Goal: Book appointment/travel/reservation

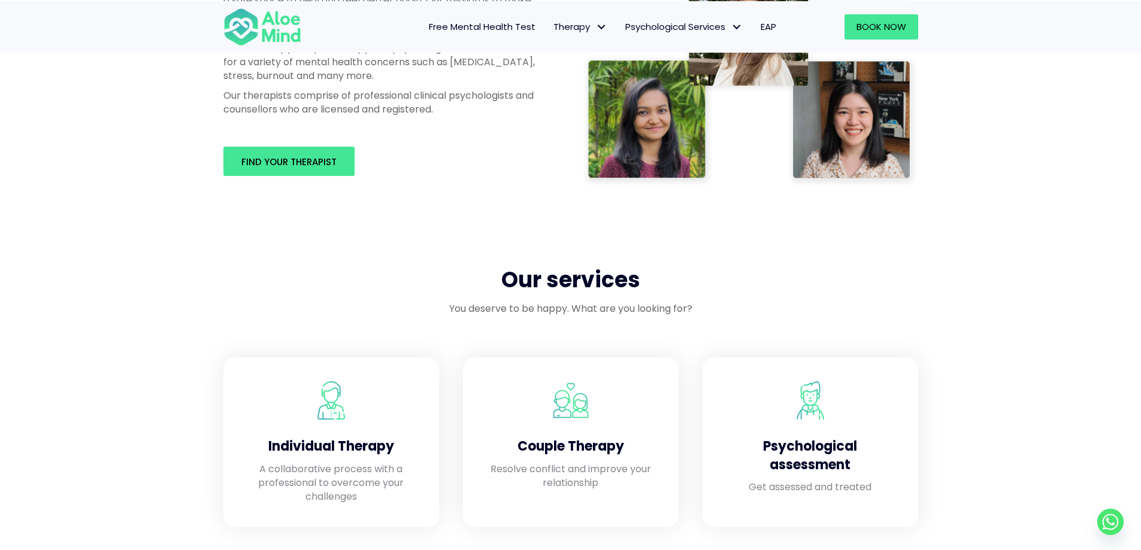
scroll to position [778, 0]
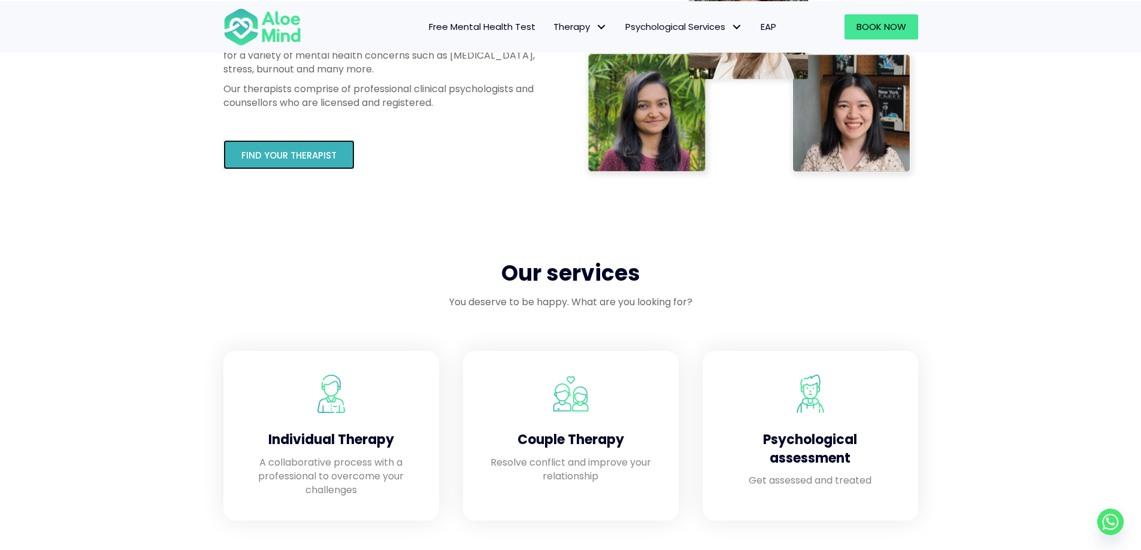
click at [263, 159] on span "Find your therapist" at bounding box center [288, 155] width 95 height 13
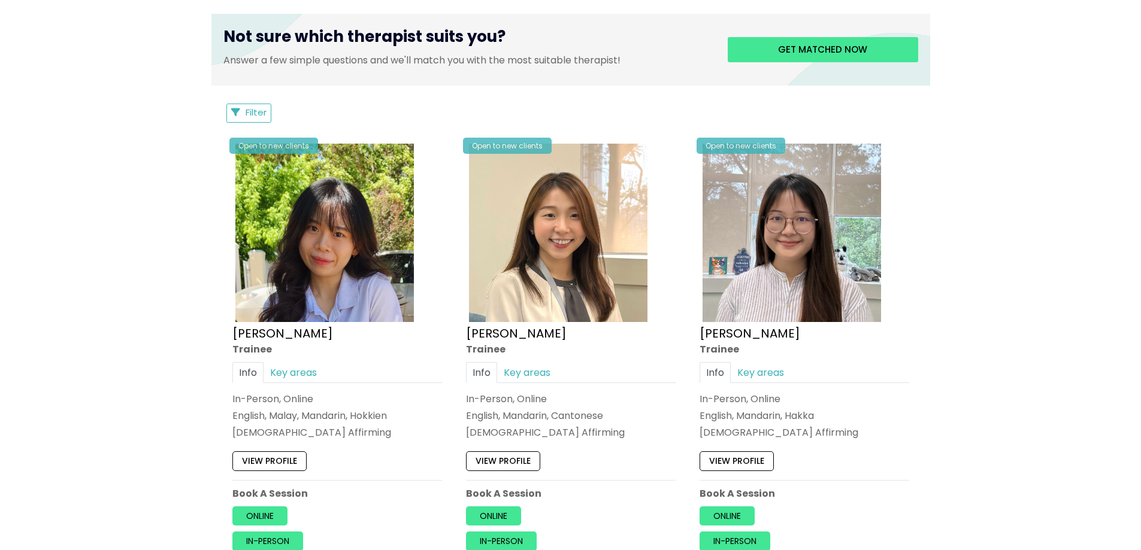
scroll to position [539, 0]
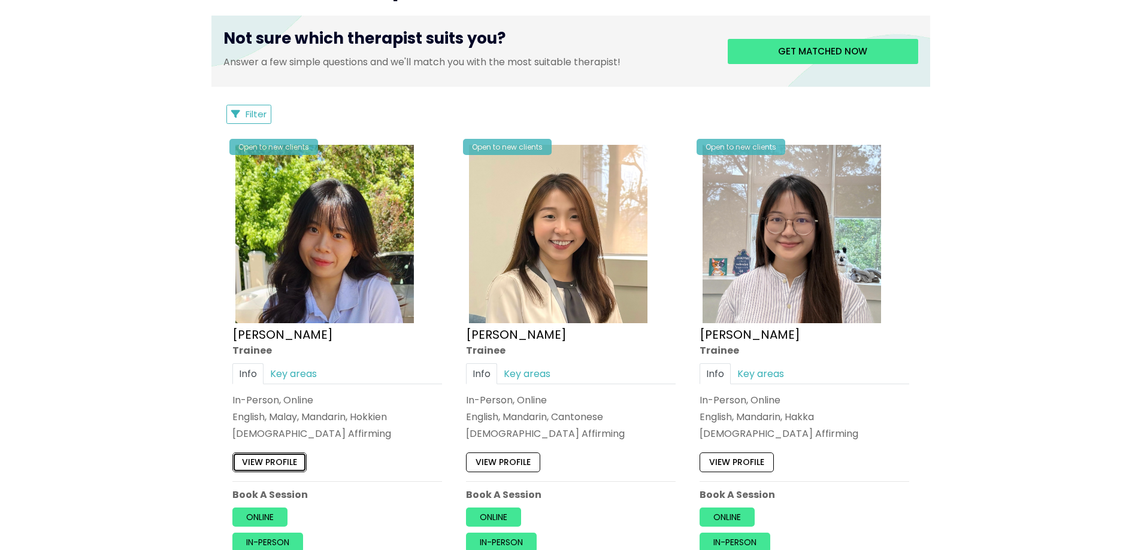
click at [271, 467] on link "View profile" at bounding box center [269, 462] width 74 height 19
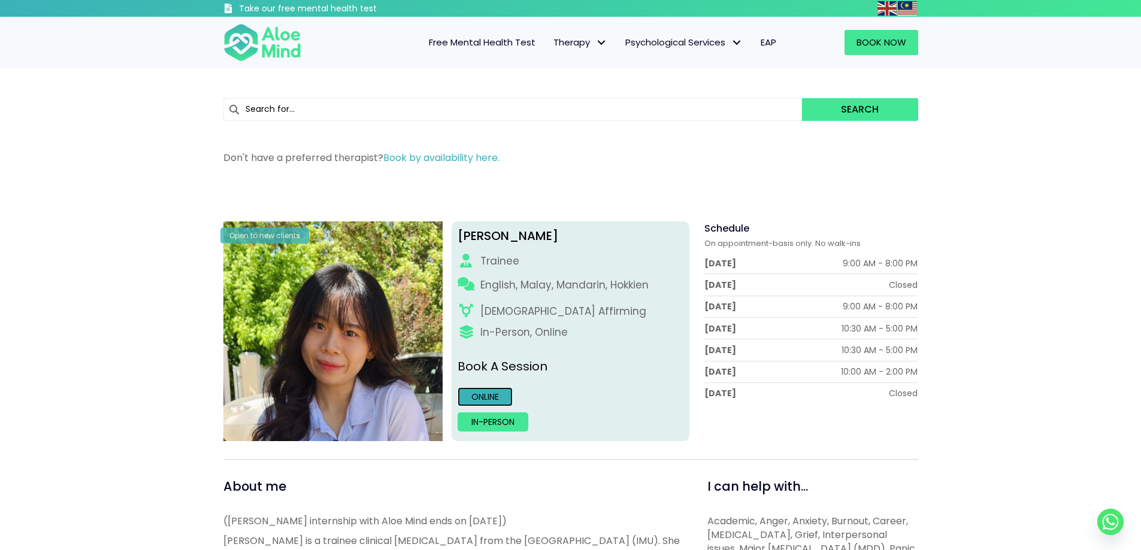
click at [489, 396] on link "Online" at bounding box center [484, 396] width 55 height 19
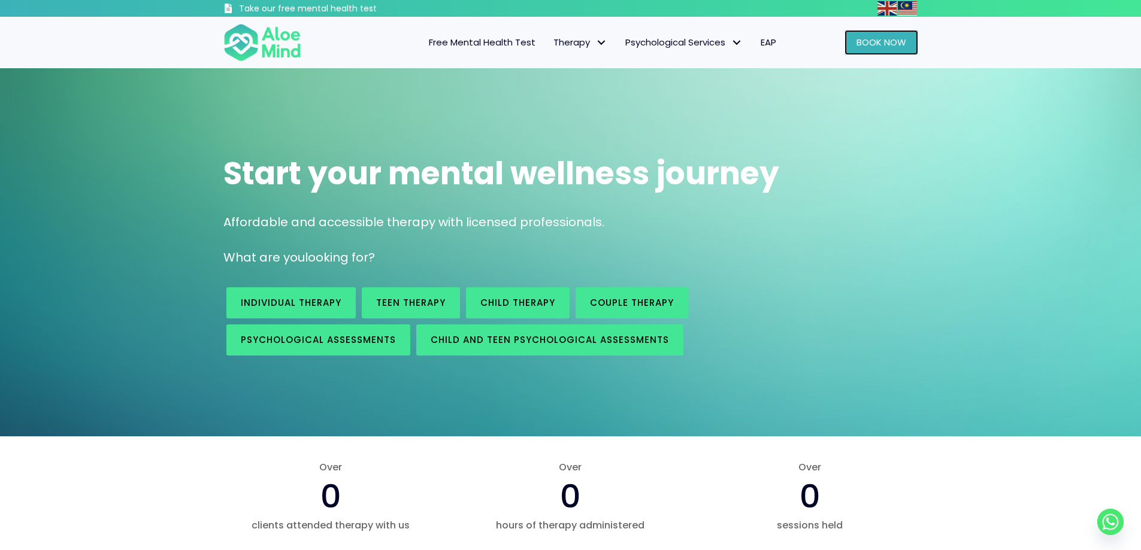
click at [871, 43] on span "Book Now" at bounding box center [881, 42] width 50 height 13
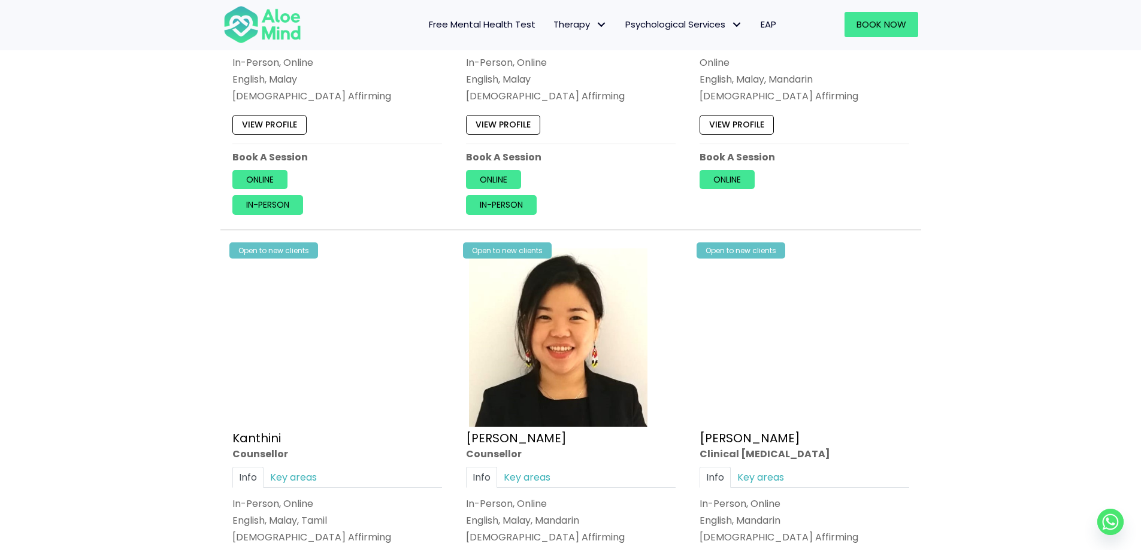
scroll to position [2395, 0]
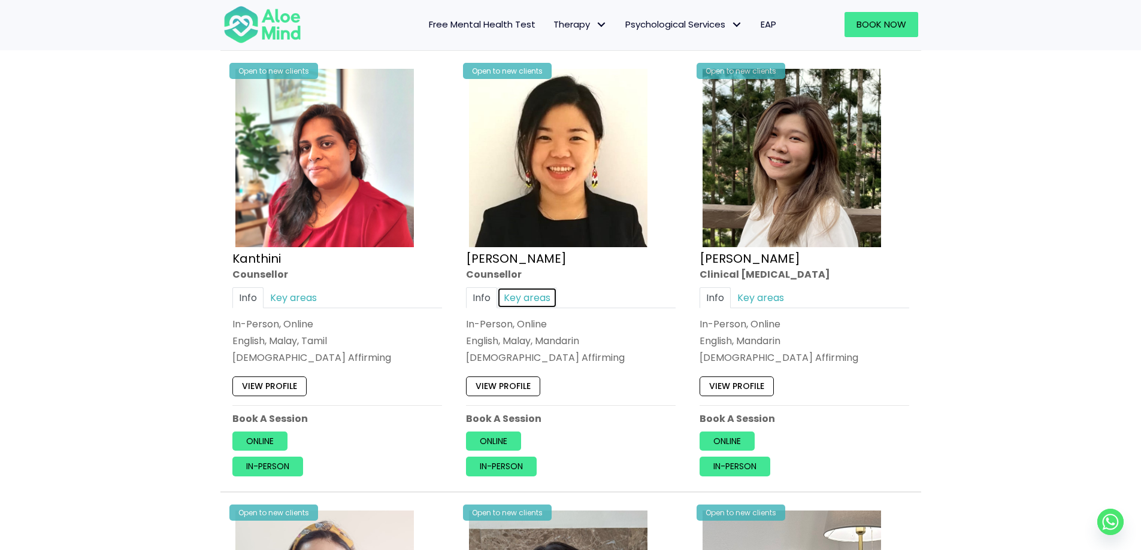
click at [524, 299] on link "Key areas" at bounding box center [527, 297] width 60 height 21
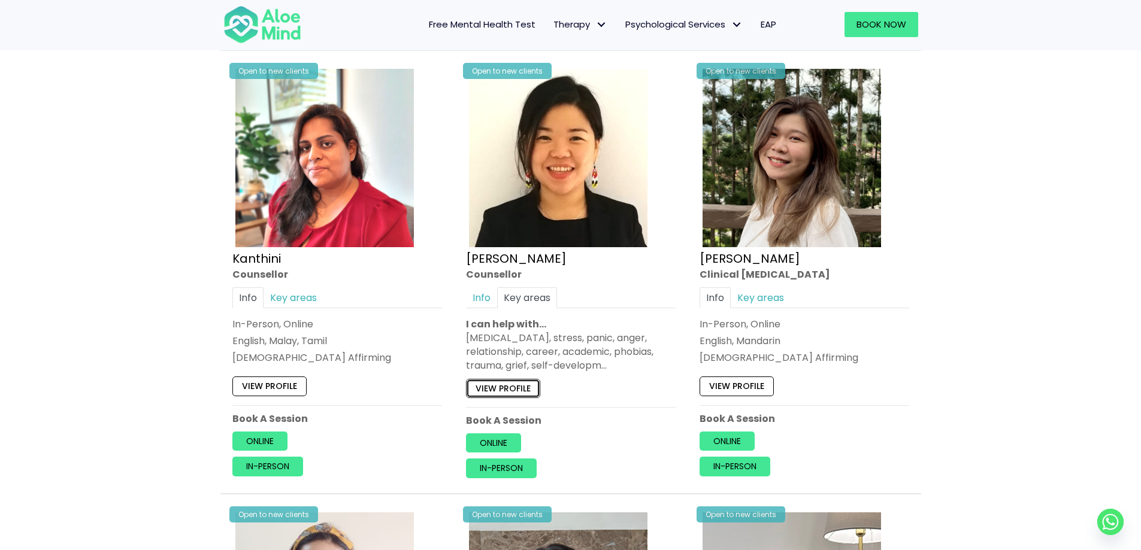
click at [508, 383] on link "View profile" at bounding box center [503, 388] width 74 height 19
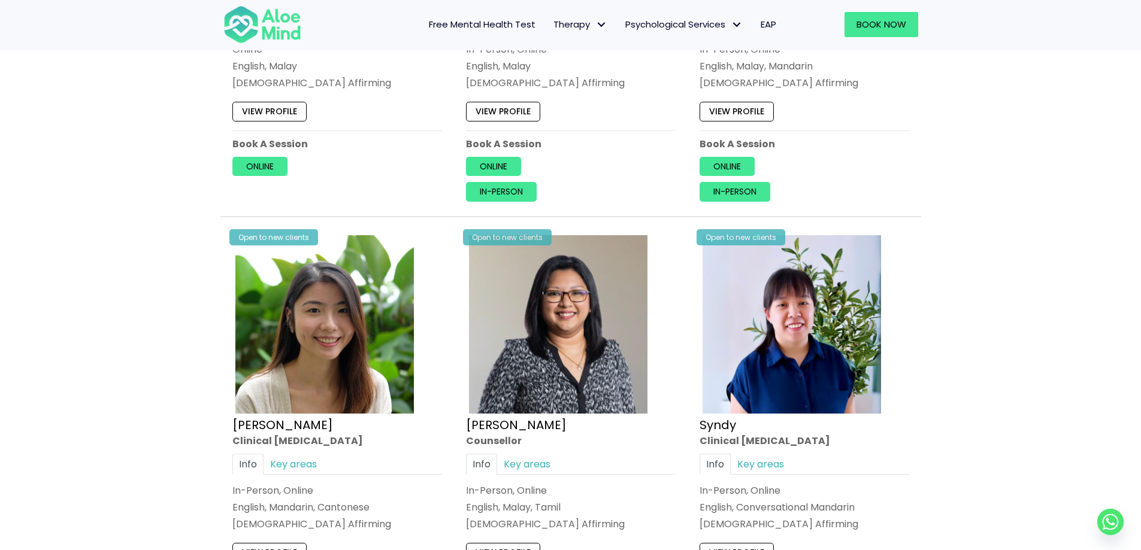
scroll to position [3353, 0]
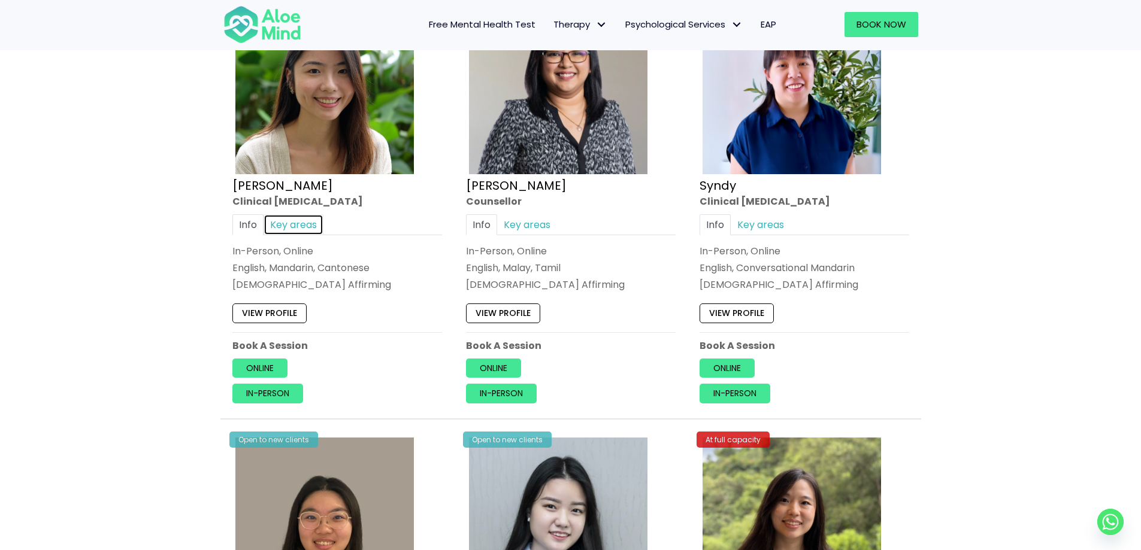
click at [299, 225] on link "Key areas" at bounding box center [293, 224] width 60 height 21
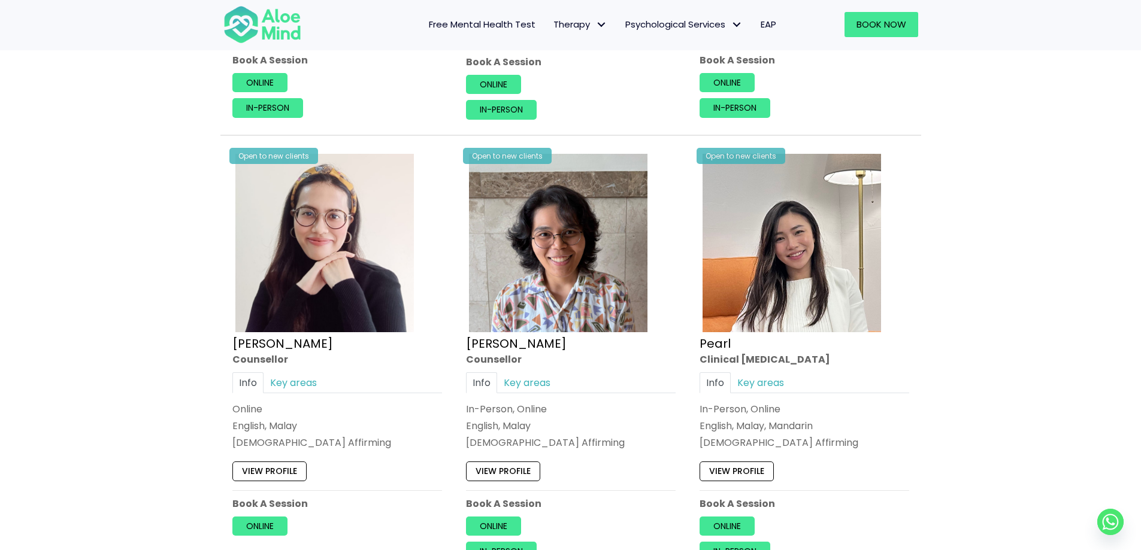
scroll to position [2754, 0]
click at [751, 385] on link "Key areas" at bounding box center [760, 382] width 60 height 21
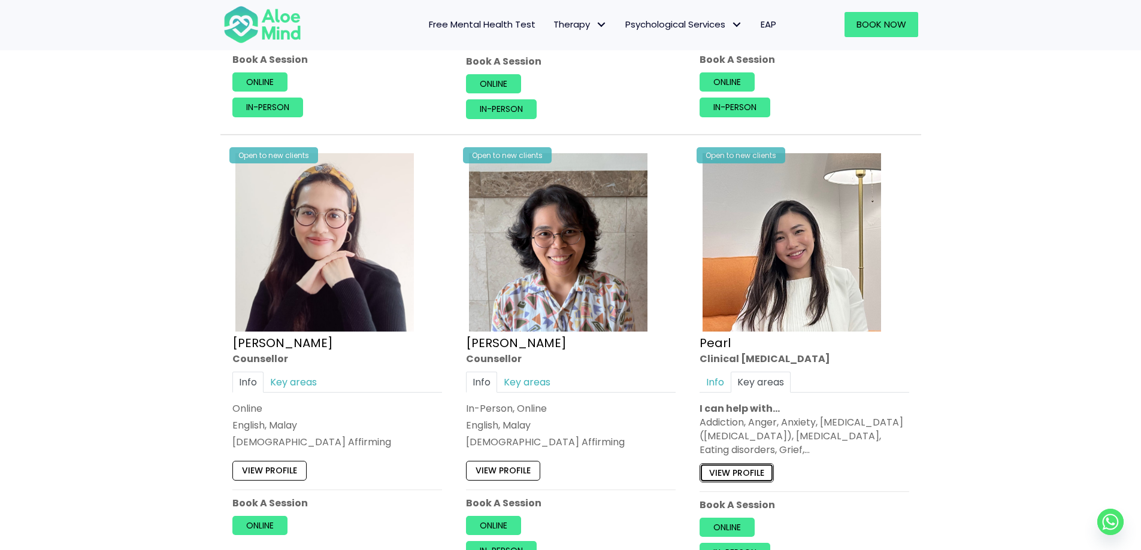
click at [754, 478] on link "View profile" at bounding box center [736, 472] width 74 height 19
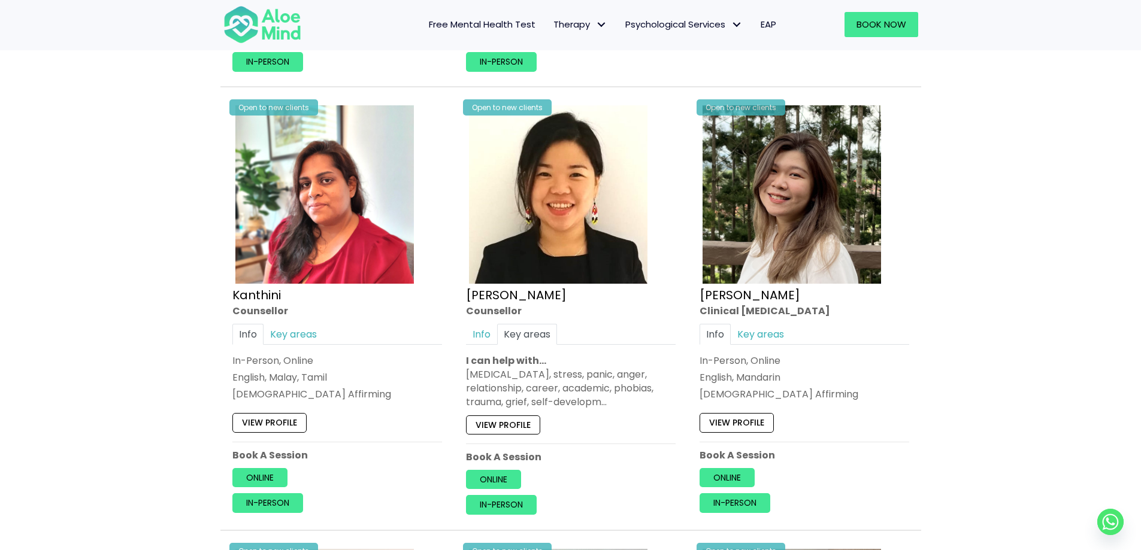
scroll to position [2335, 0]
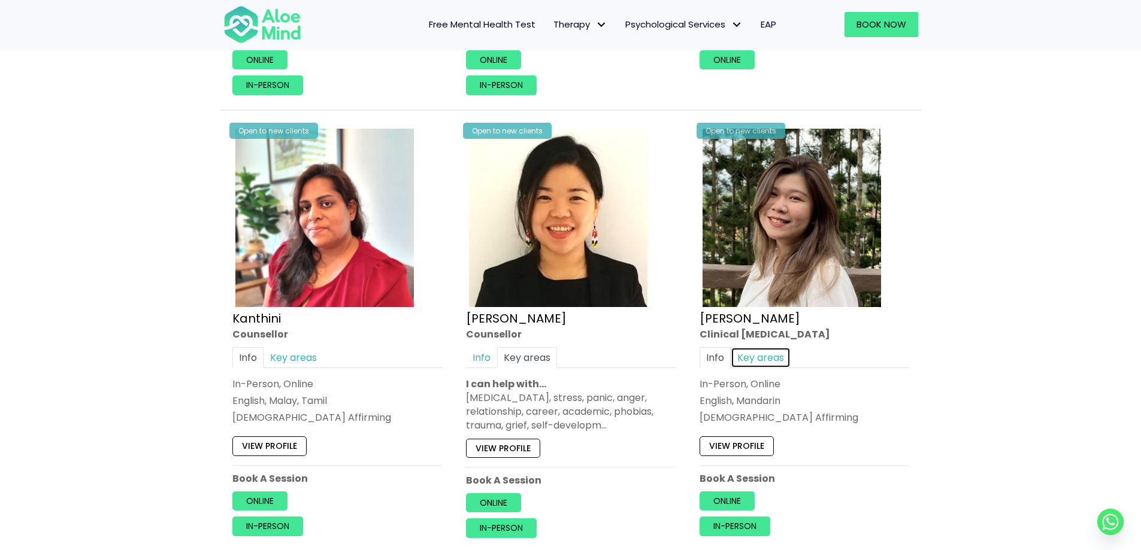
click at [760, 360] on link "Key areas" at bounding box center [760, 357] width 60 height 21
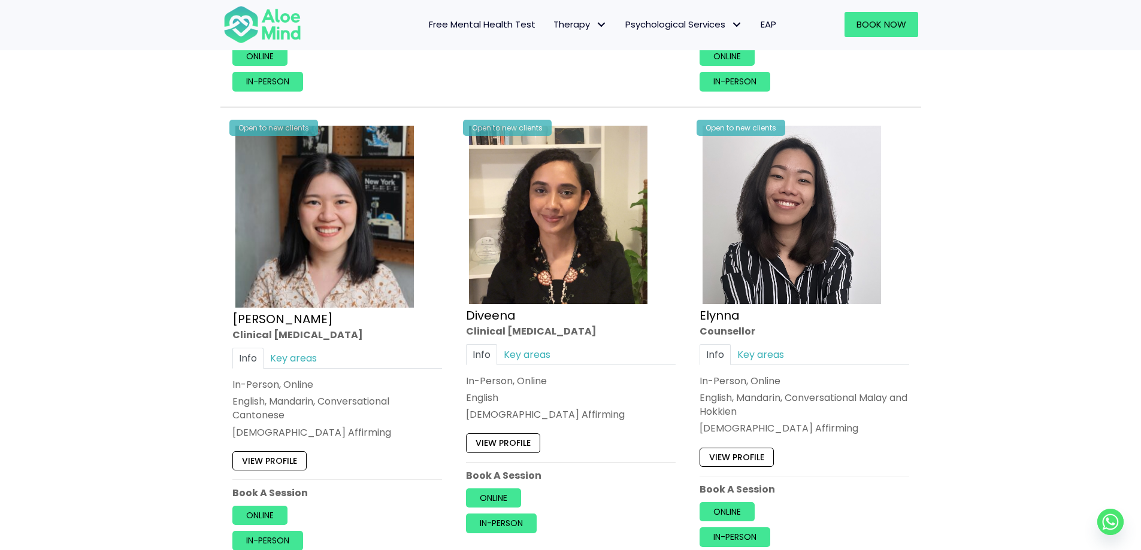
scroll to position [1437, 0]
click at [777, 358] on link "Key areas" at bounding box center [760, 355] width 60 height 21
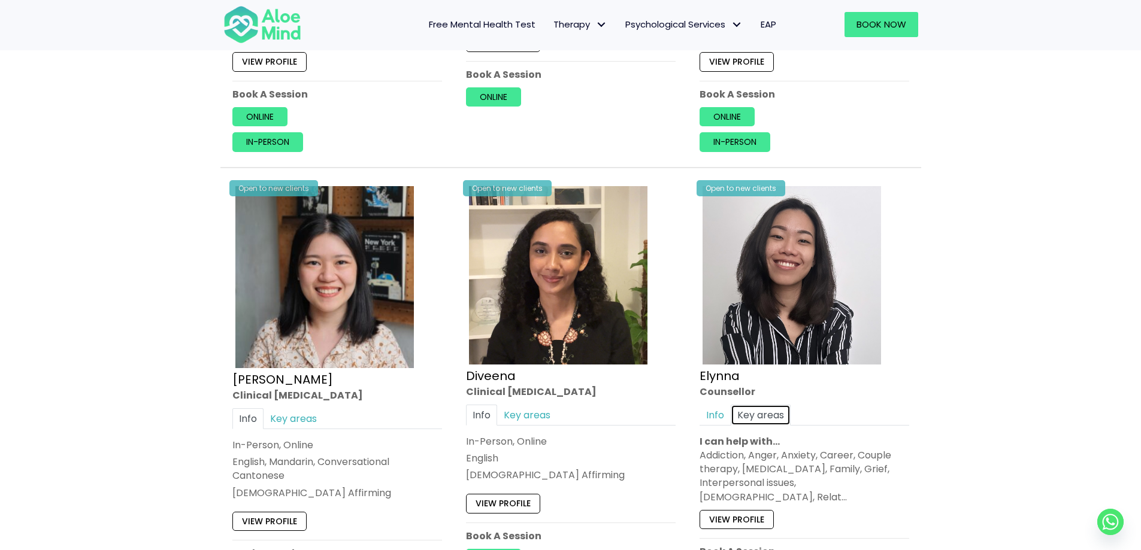
scroll to position [1317, 0]
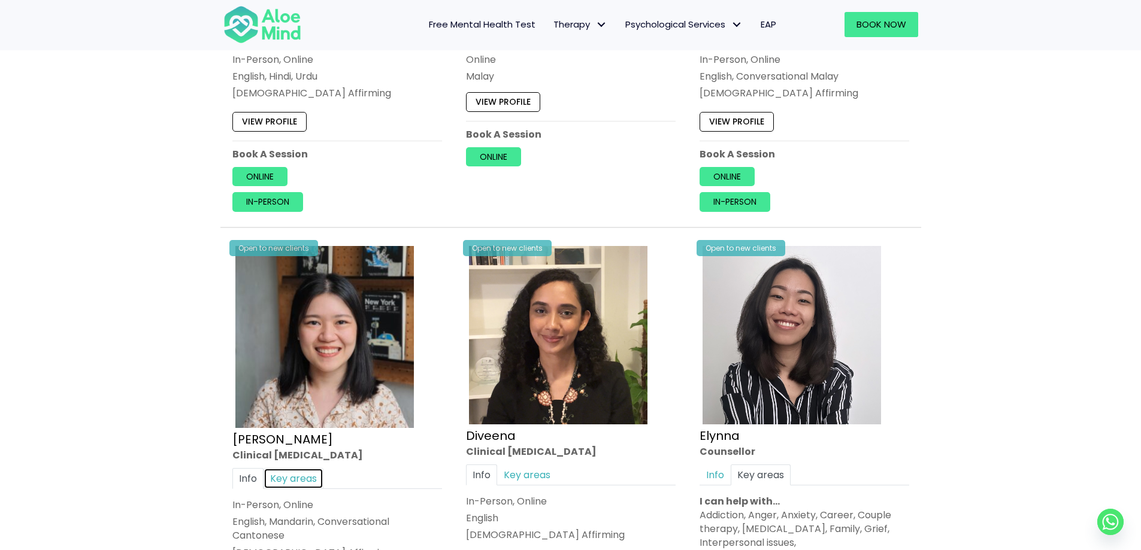
click at [291, 472] on link "Key areas" at bounding box center [293, 478] width 60 height 21
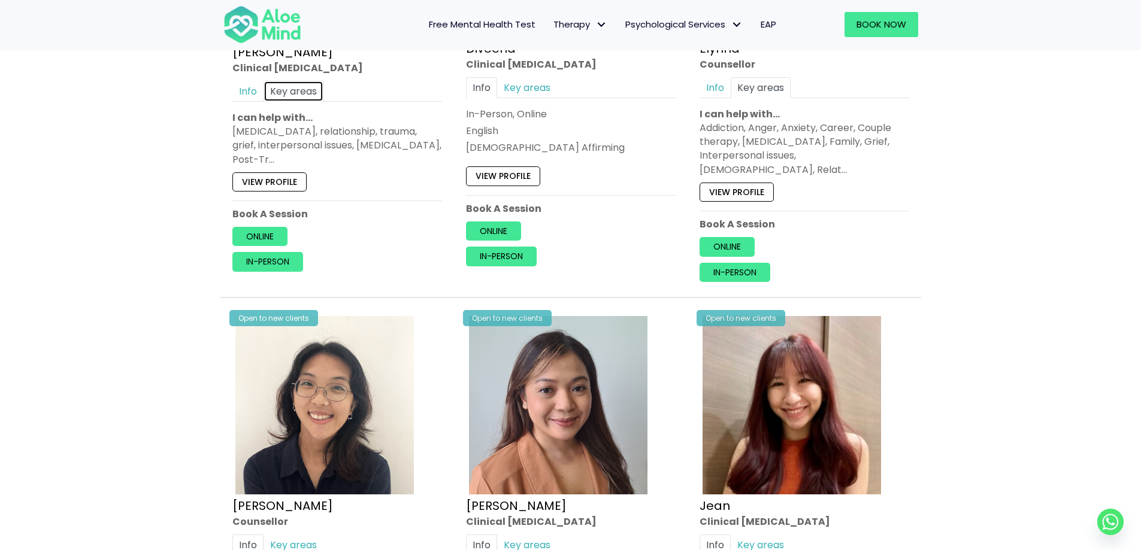
scroll to position [1856, 0]
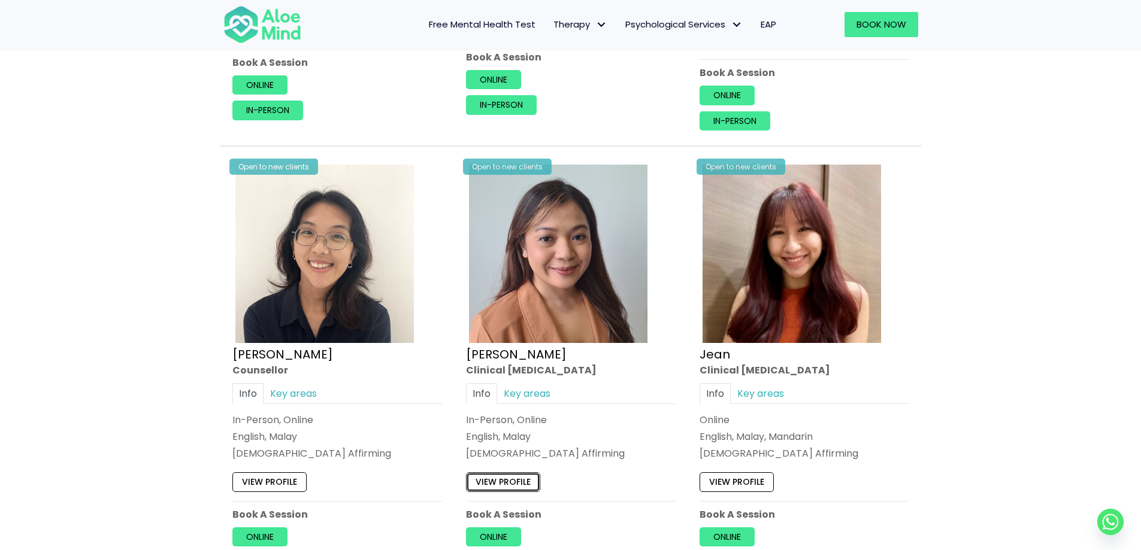
click at [511, 472] on link "View profile" at bounding box center [503, 481] width 74 height 19
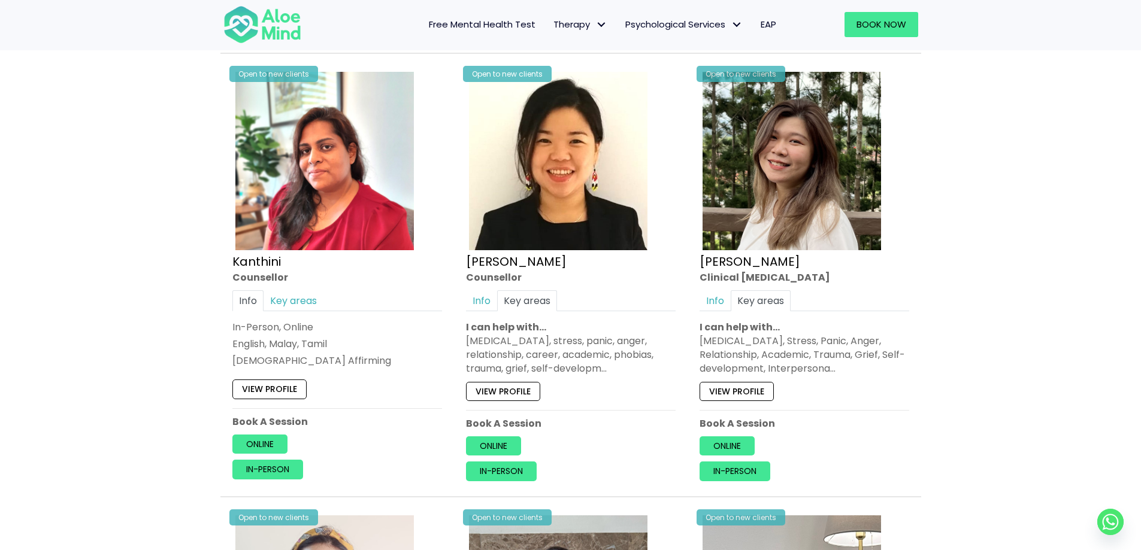
scroll to position [2395, 0]
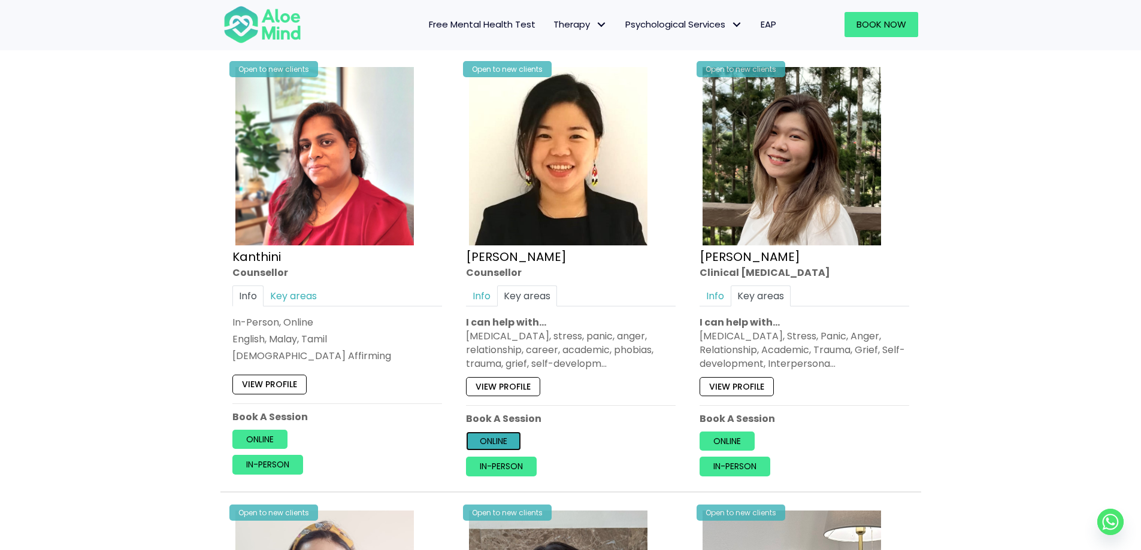
click at [493, 433] on link "Online" at bounding box center [493, 441] width 55 height 19
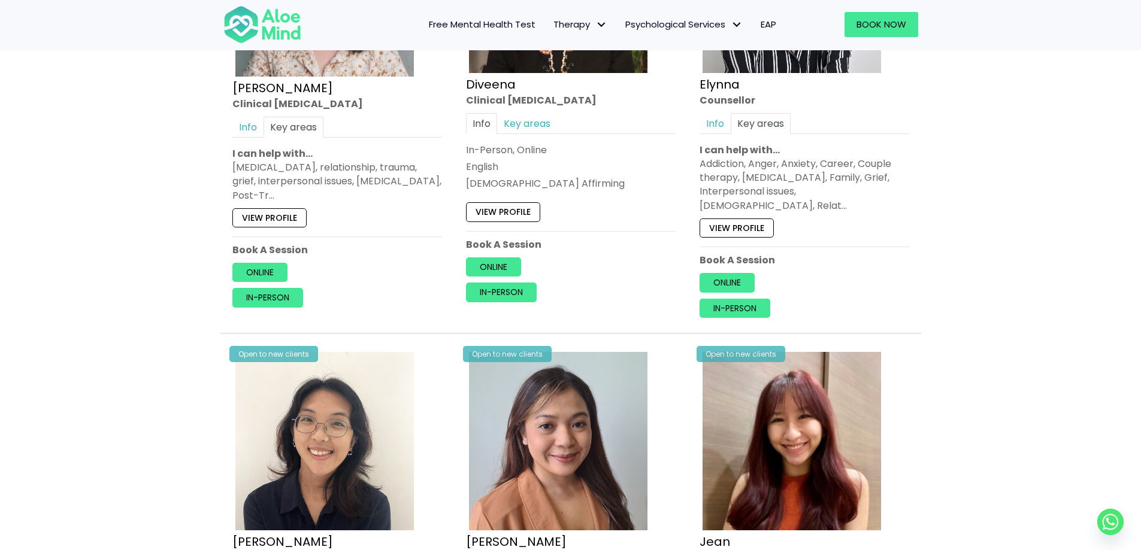
scroll to position [1497, 0]
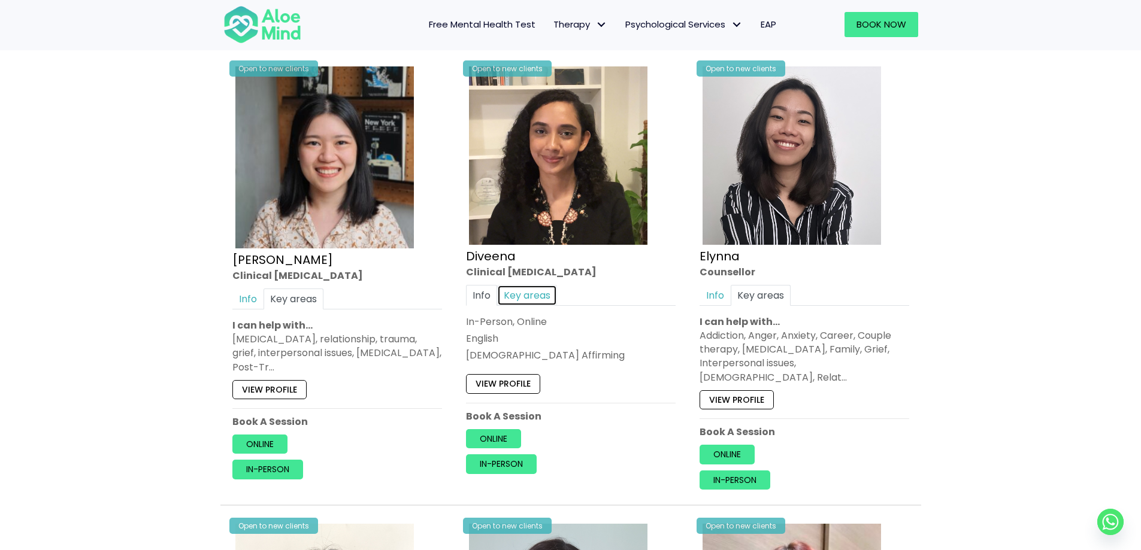
click at [534, 296] on link "Key areas" at bounding box center [527, 295] width 60 height 21
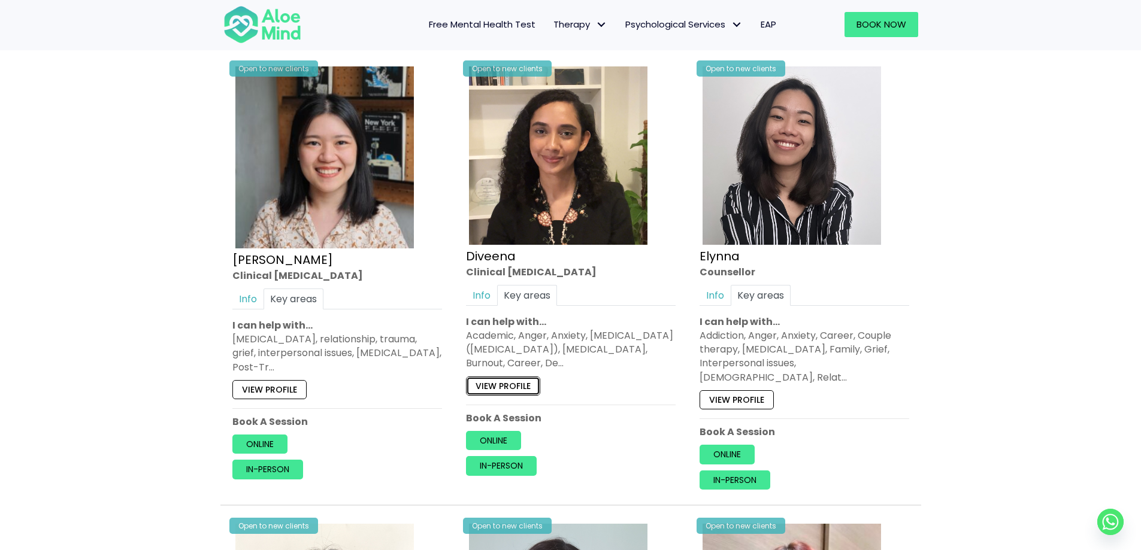
click at [510, 383] on link "View profile" at bounding box center [503, 385] width 74 height 19
click at [274, 392] on link "View profile" at bounding box center [269, 389] width 74 height 19
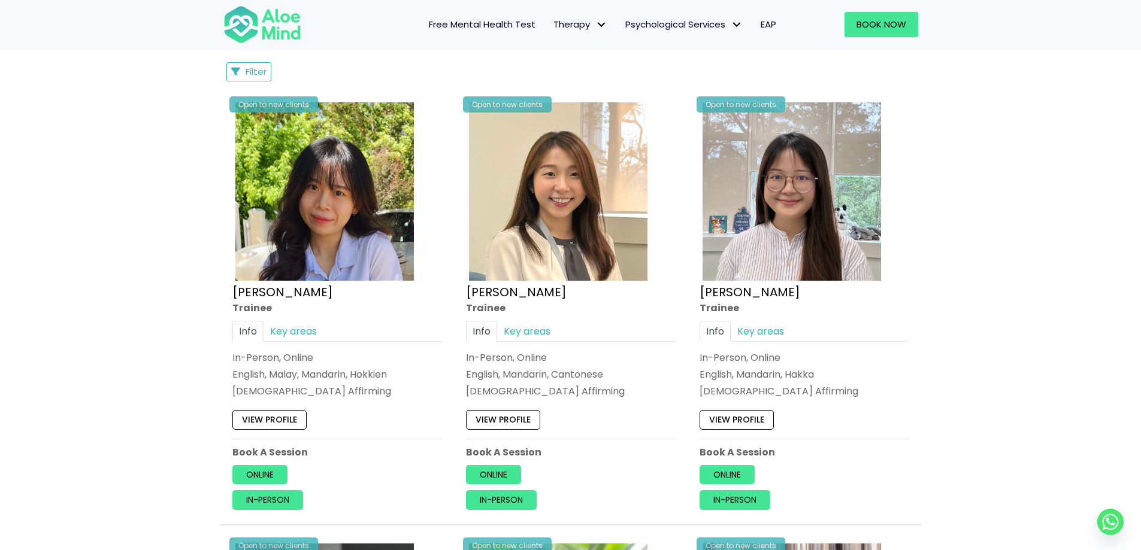
scroll to position [659, 0]
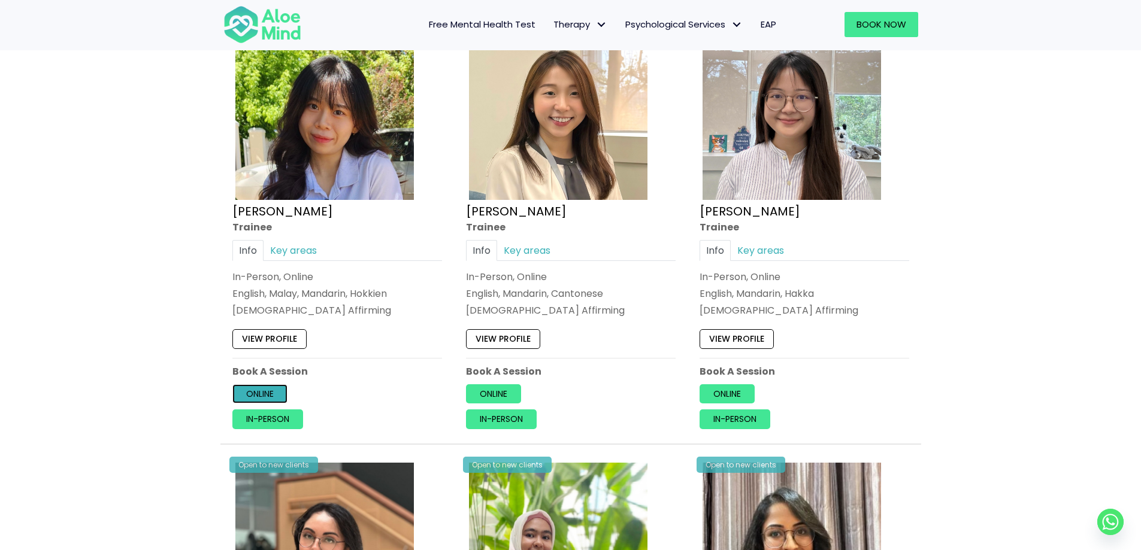
click at [247, 395] on link "Online" at bounding box center [259, 393] width 55 height 19
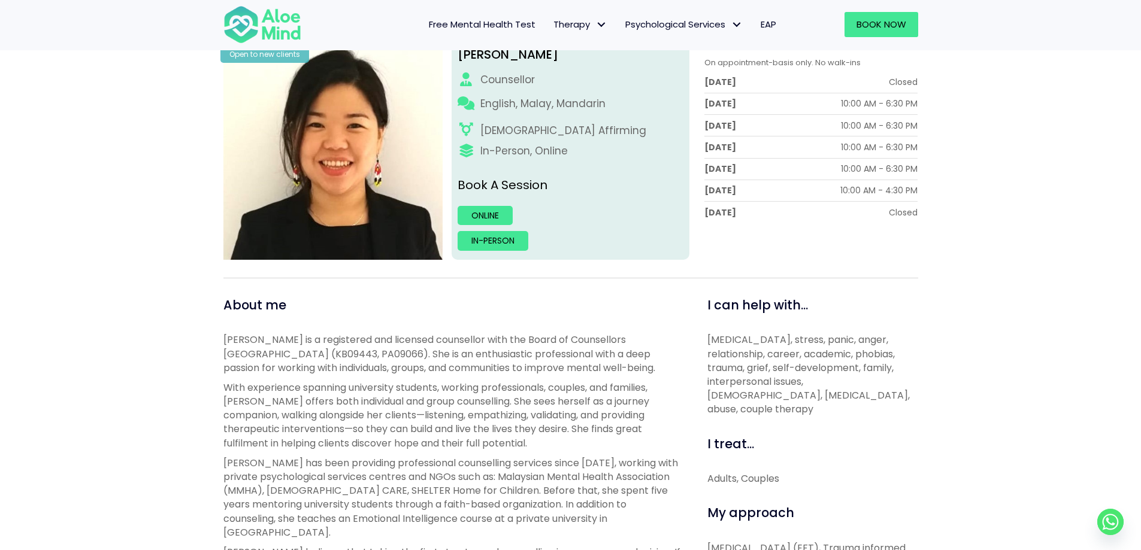
scroll to position [120, 0]
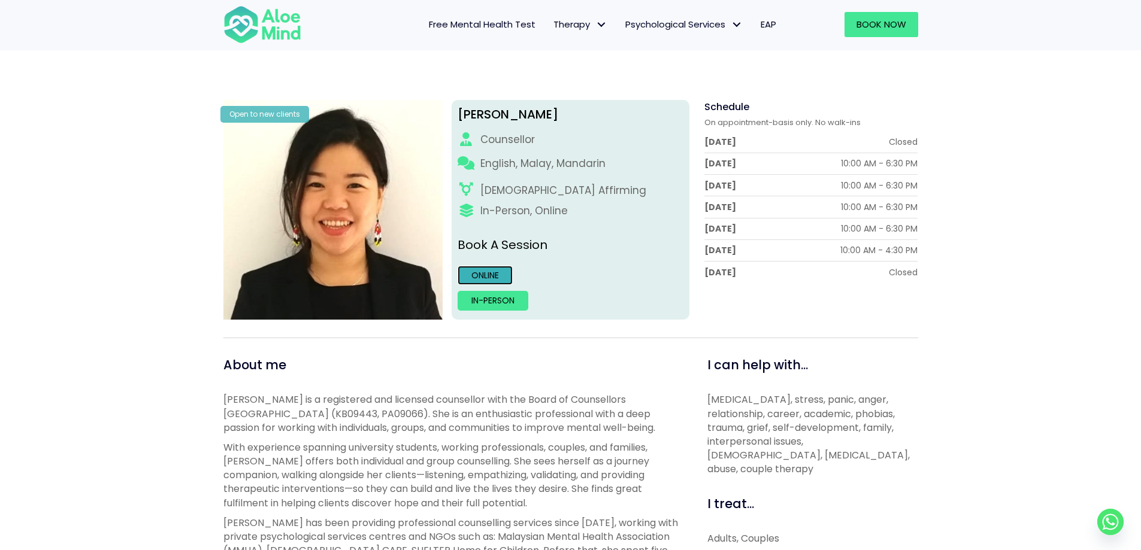
click at [501, 273] on link "Online" at bounding box center [484, 275] width 55 height 19
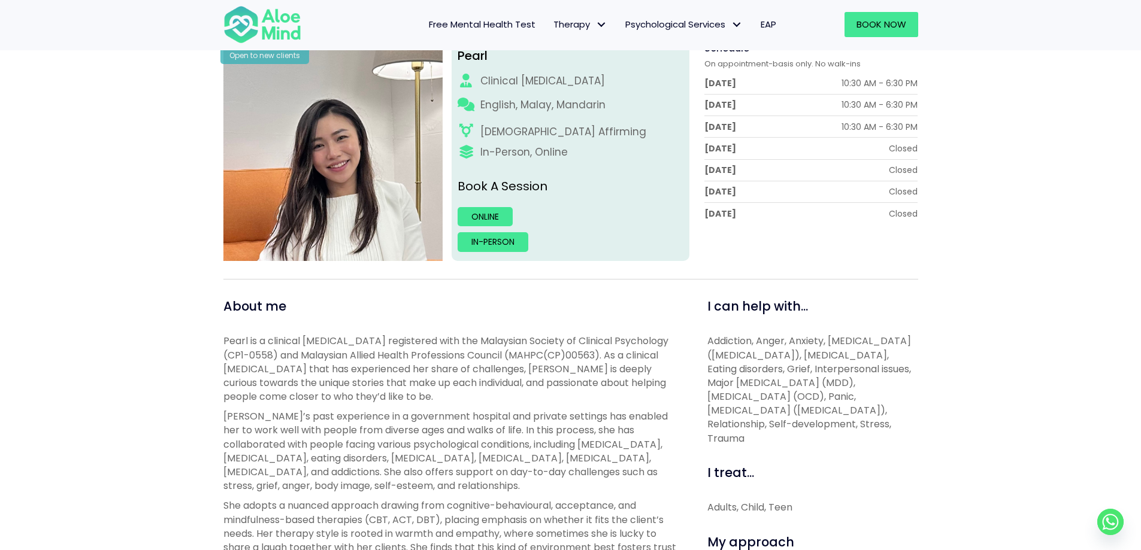
scroll to position [180, 0]
click at [480, 213] on link "Online" at bounding box center [484, 215] width 55 height 19
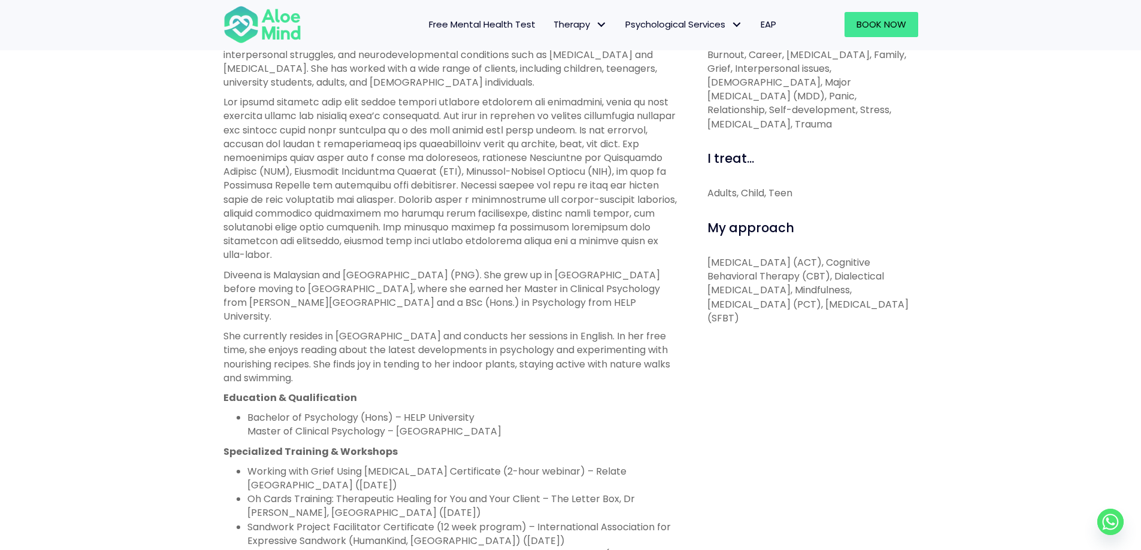
scroll to position [479, 0]
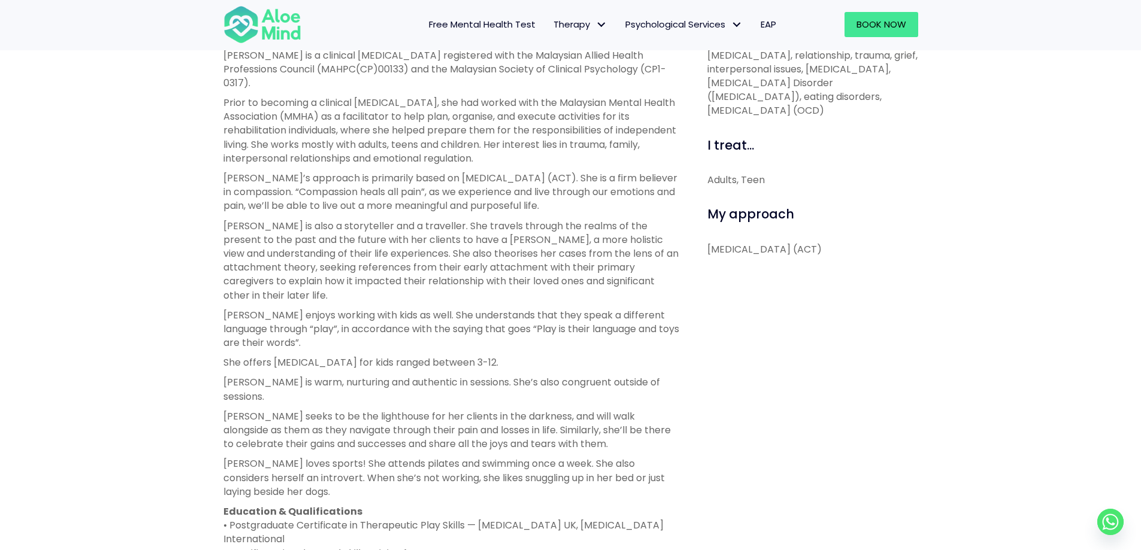
scroll to position [838, 0]
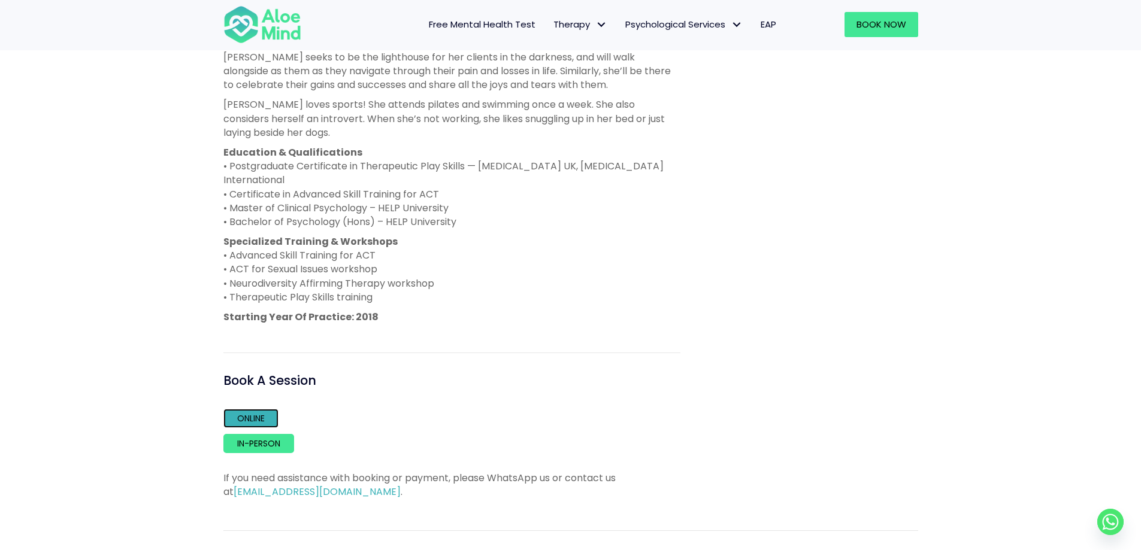
click at [258, 409] on link "Online" at bounding box center [250, 418] width 55 height 19
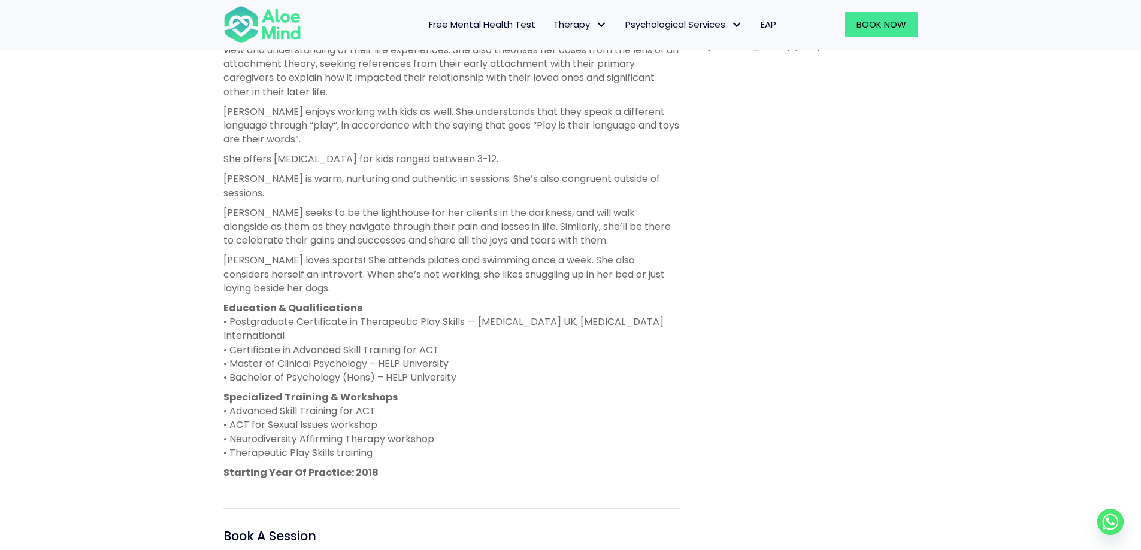
scroll to position [659, 0]
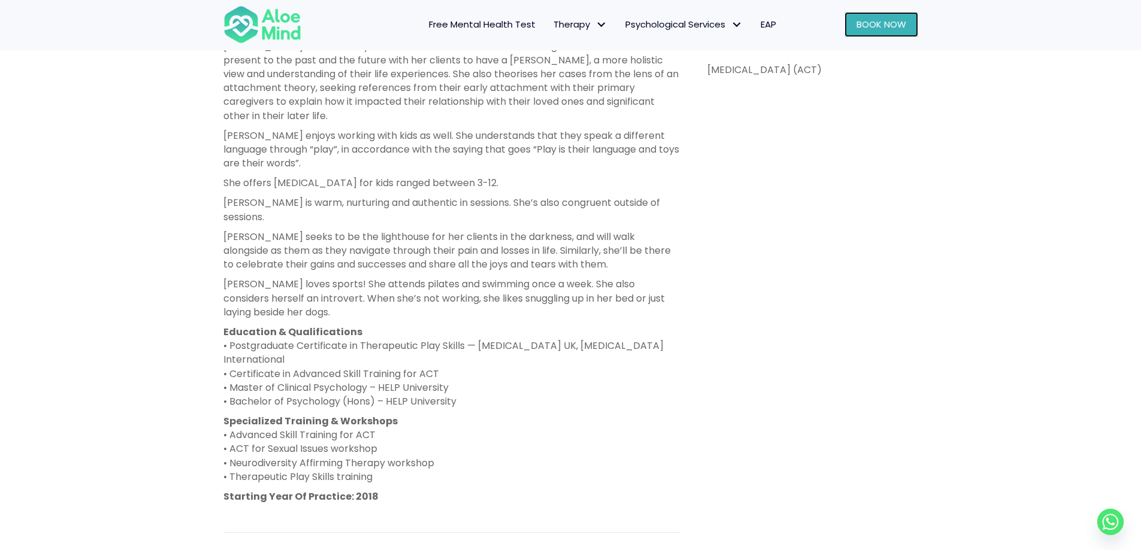
click at [886, 20] on span "Book Now" at bounding box center [881, 24] width 50 height 13
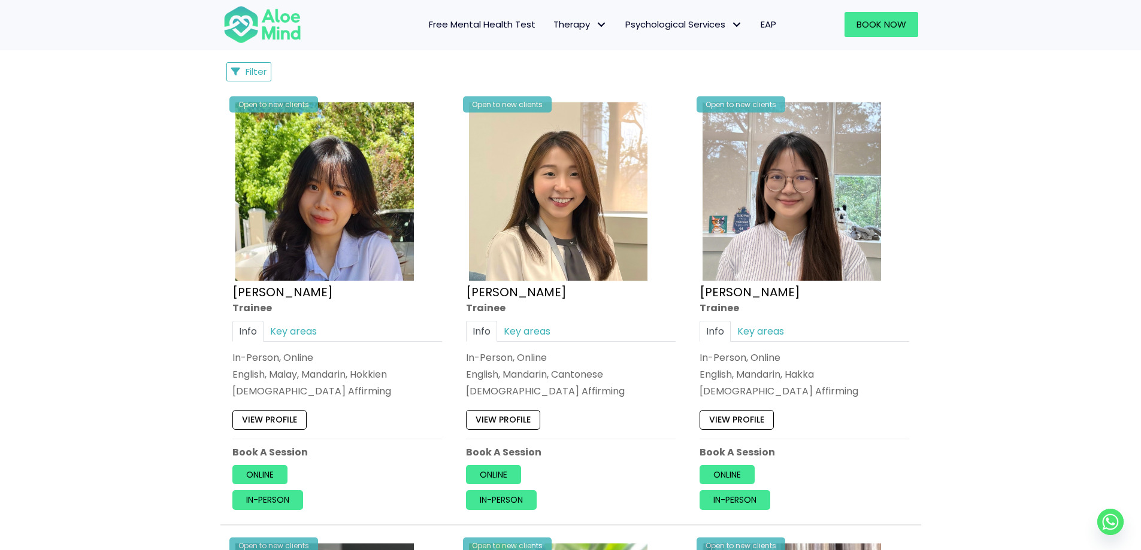
scroll to position [599, 0]
